Goal: Task Accomplishment & Management: Manage account settings

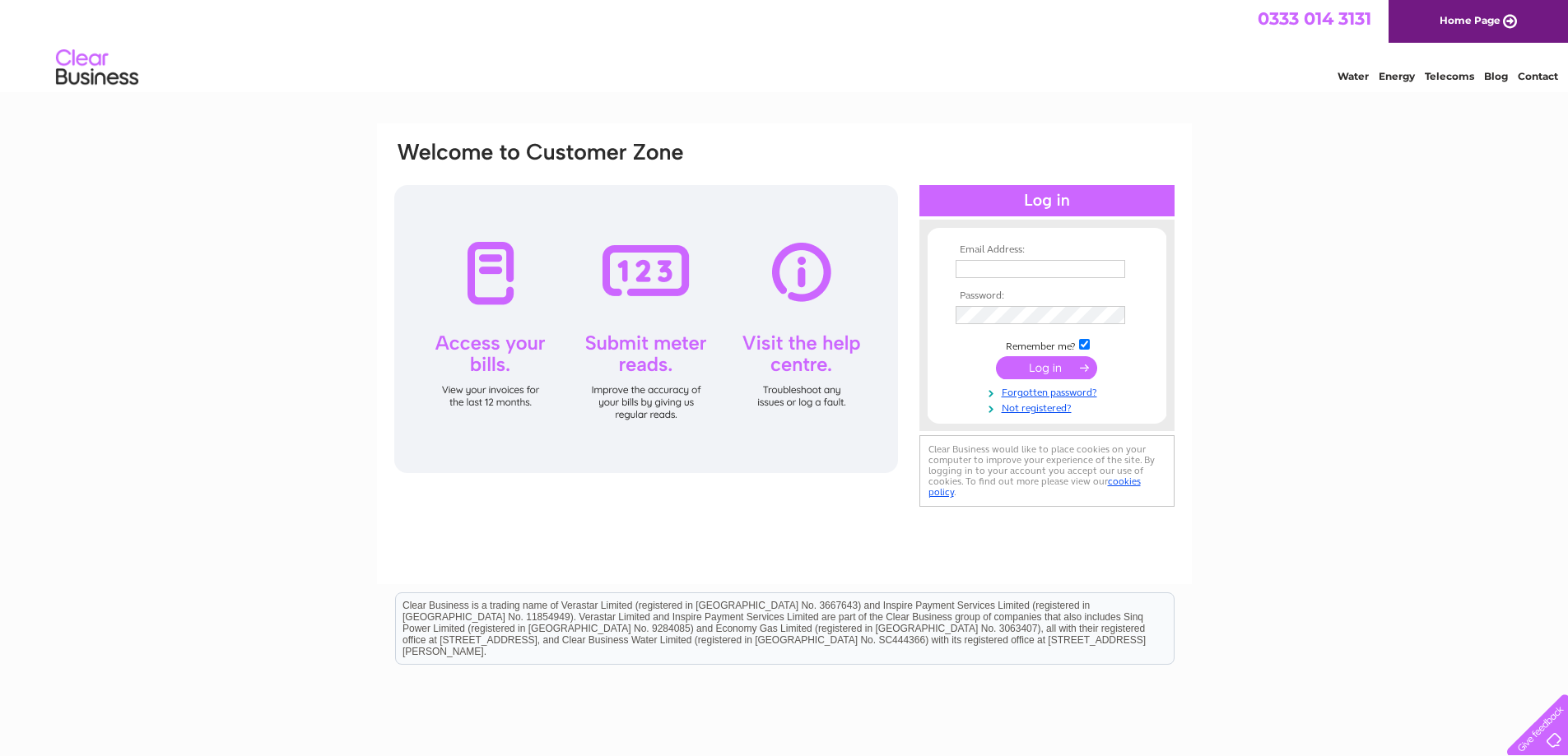
type input "johnrichards@fastnet.co.uk"
click at [1009, 367] on input "submit" at bounding box center [1046, 367] width 102 height 23
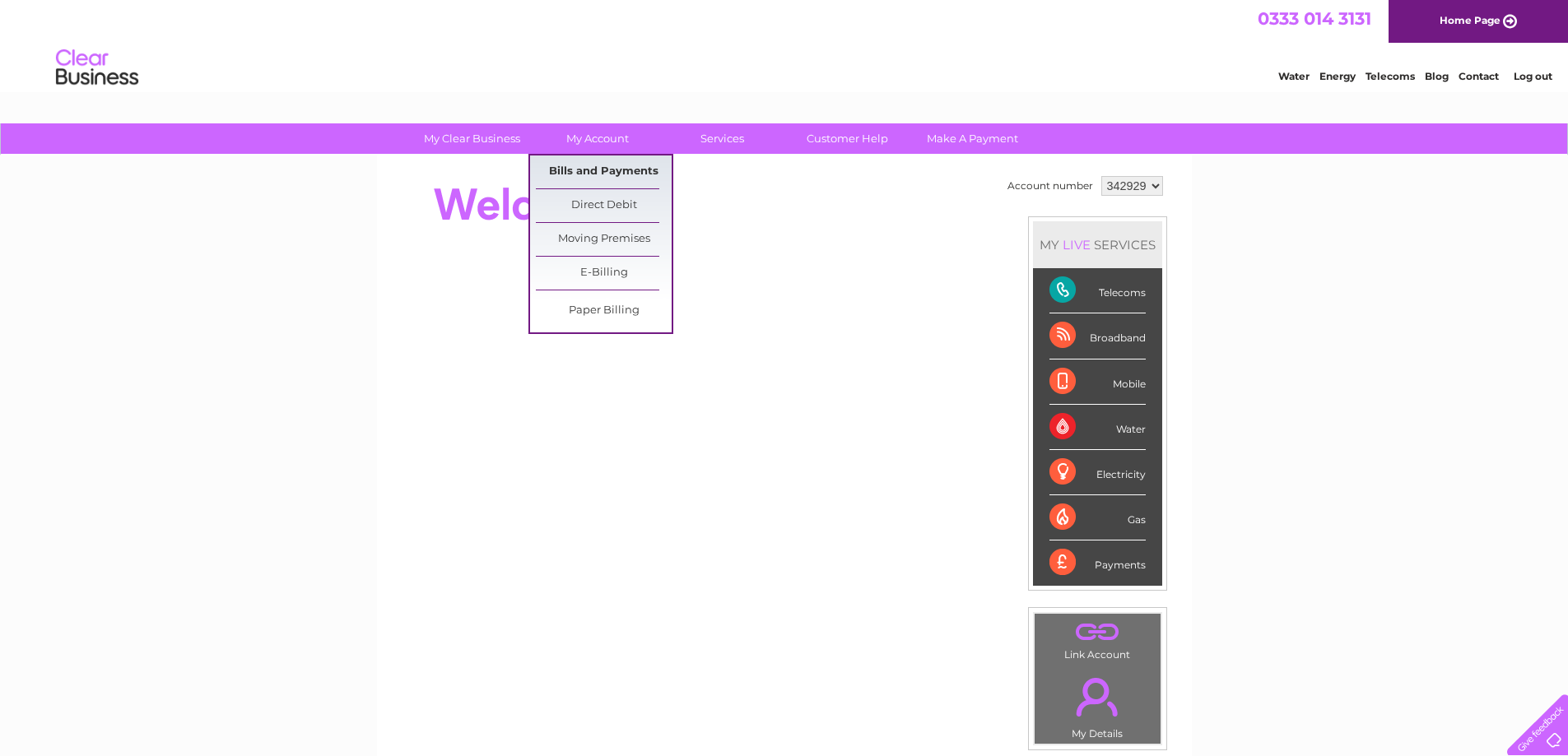
click at [570, 170] on link "Bills and Payments" at bounding box center [604, 172] width 136 height 33
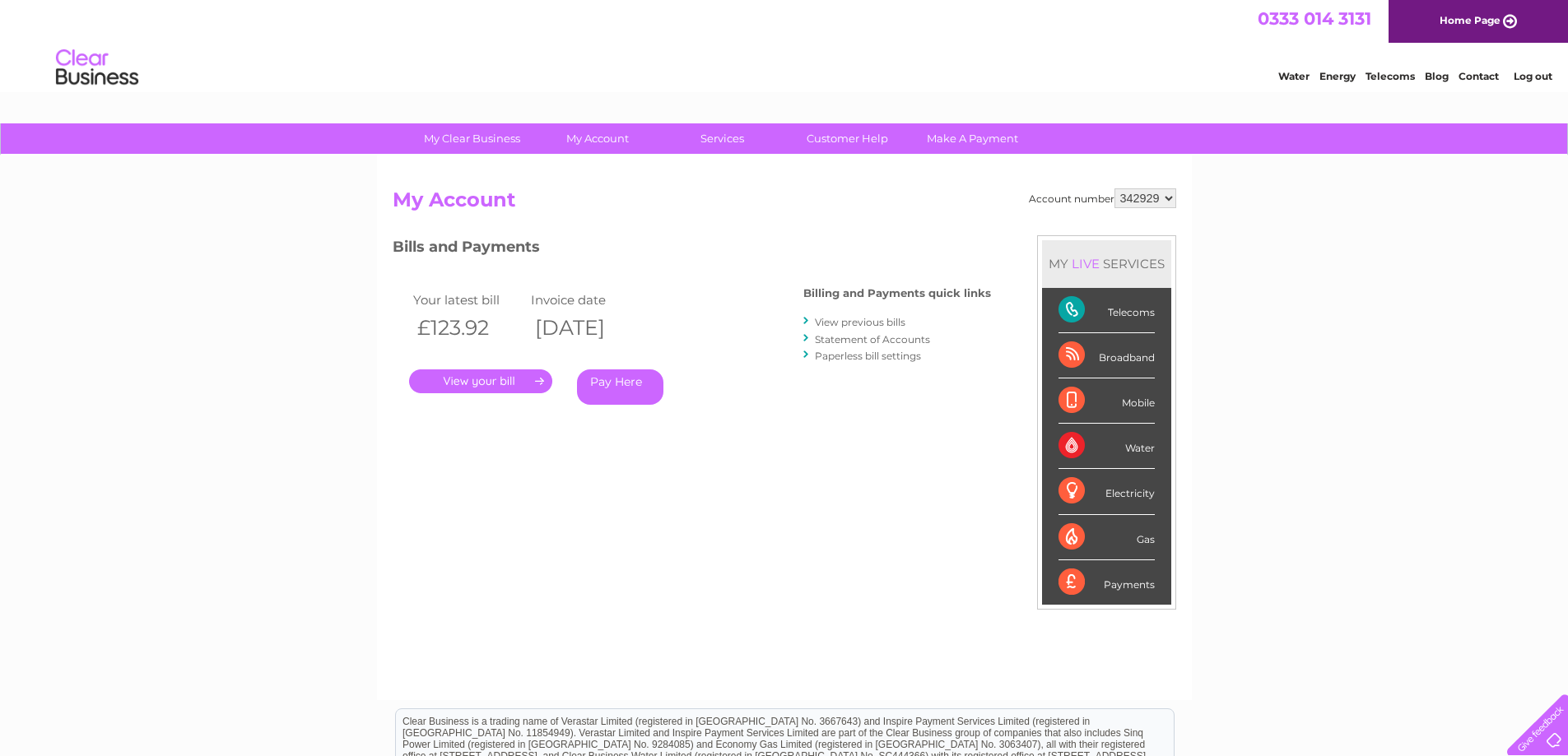
click at [540, 383] on link "." at bounding box center [480, 381] width 143 height 24
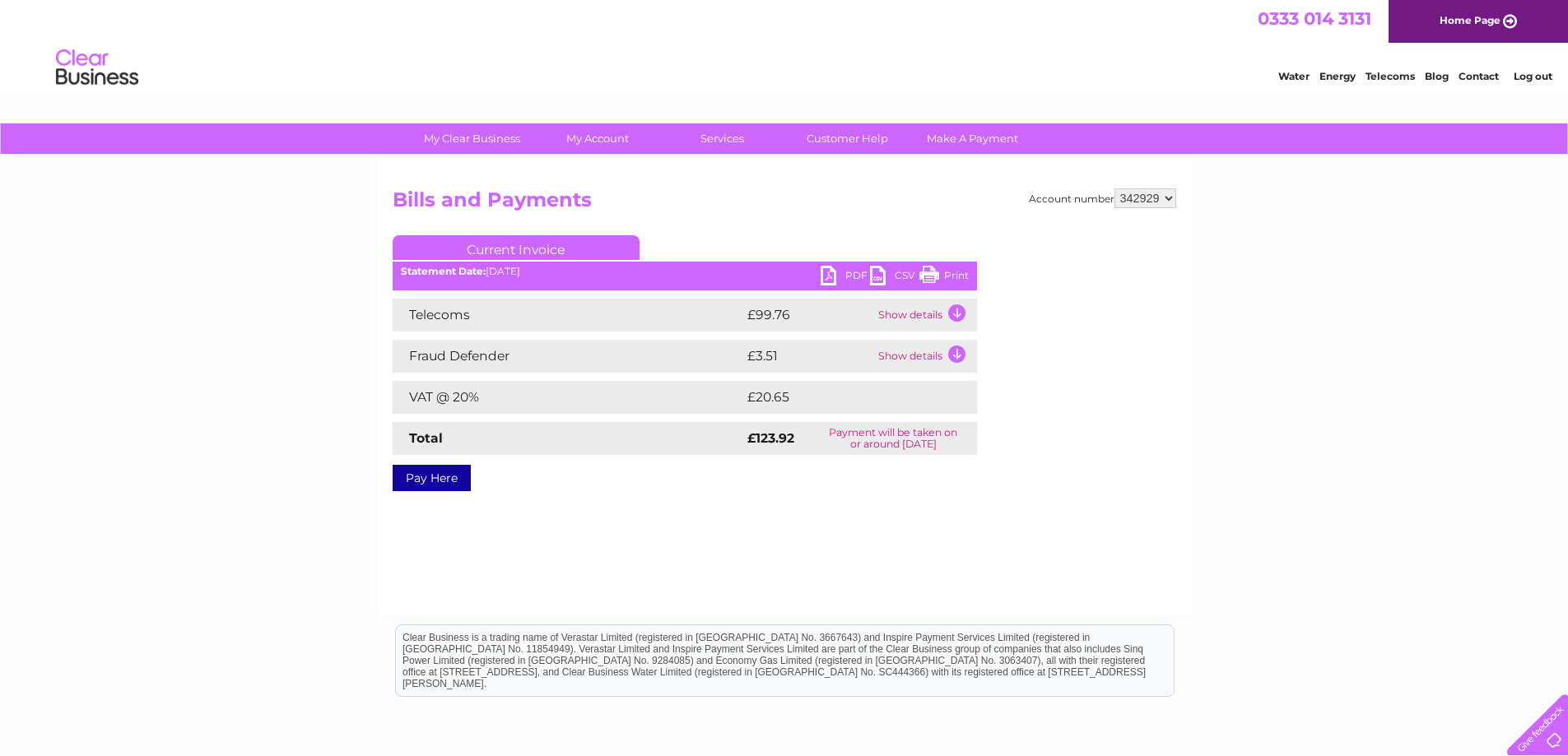
click at [836, 273] on link "PDF" at bounding box center [845, 278] width 49 height 24
click at [827, 133] on link "Customer Help" at bounding box center [848, 138] width 136 height 30
